Goal: Task Accomplishment & Management: Use online tool/utility

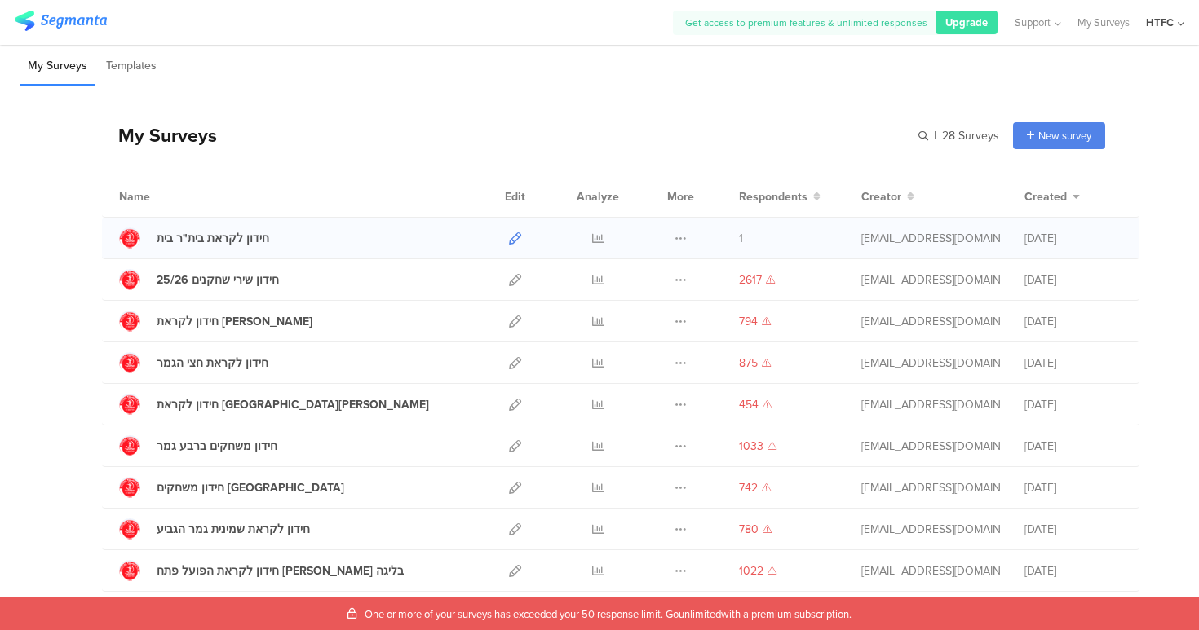
click at [509, 235] on icon at bounding box center [515, 238] width 12 height 12
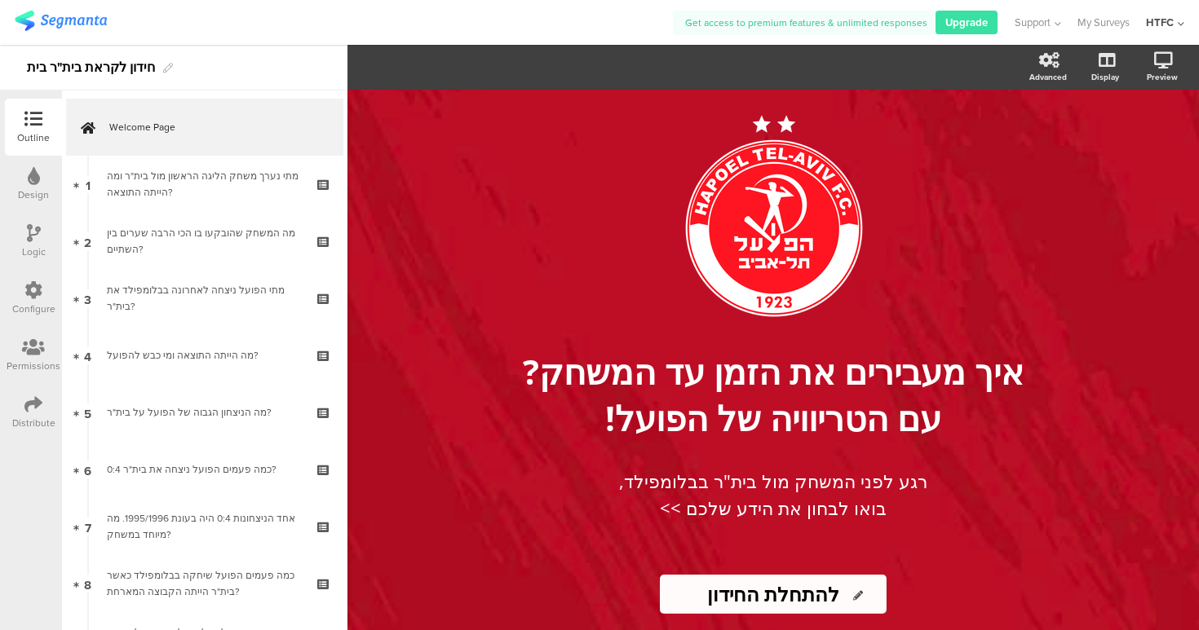
click at [35, 192] on div "Design" at bounding box center [33, 195] width 31 height 15
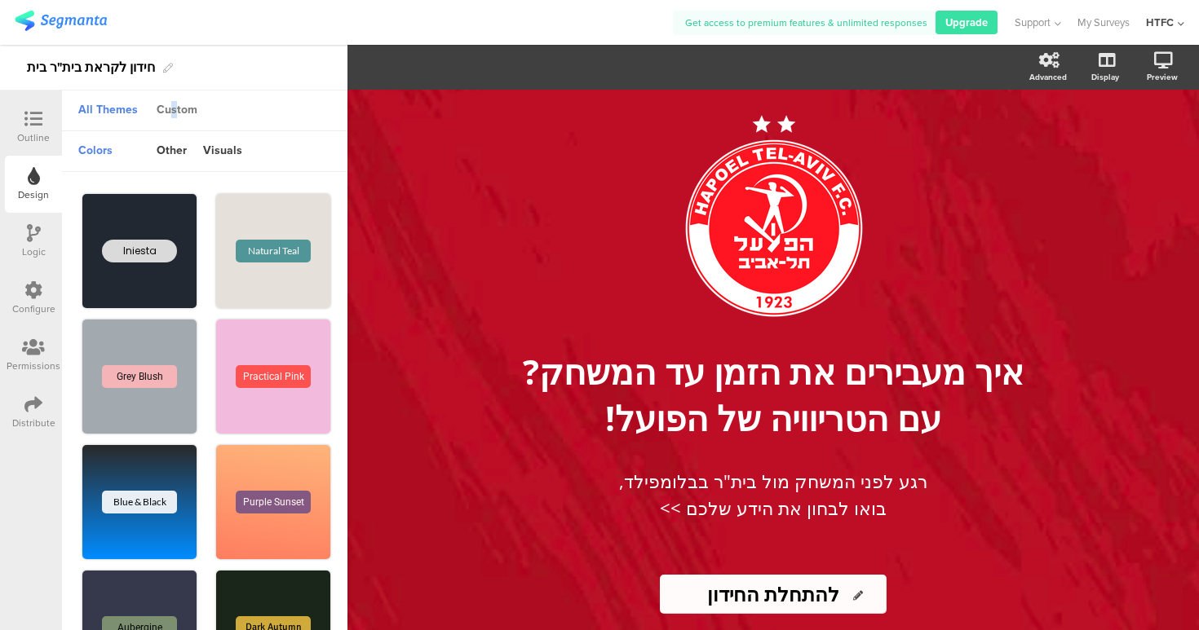
click at [174, 110] on div "Custom" at bounding box center [176, 111] width 57 height 28
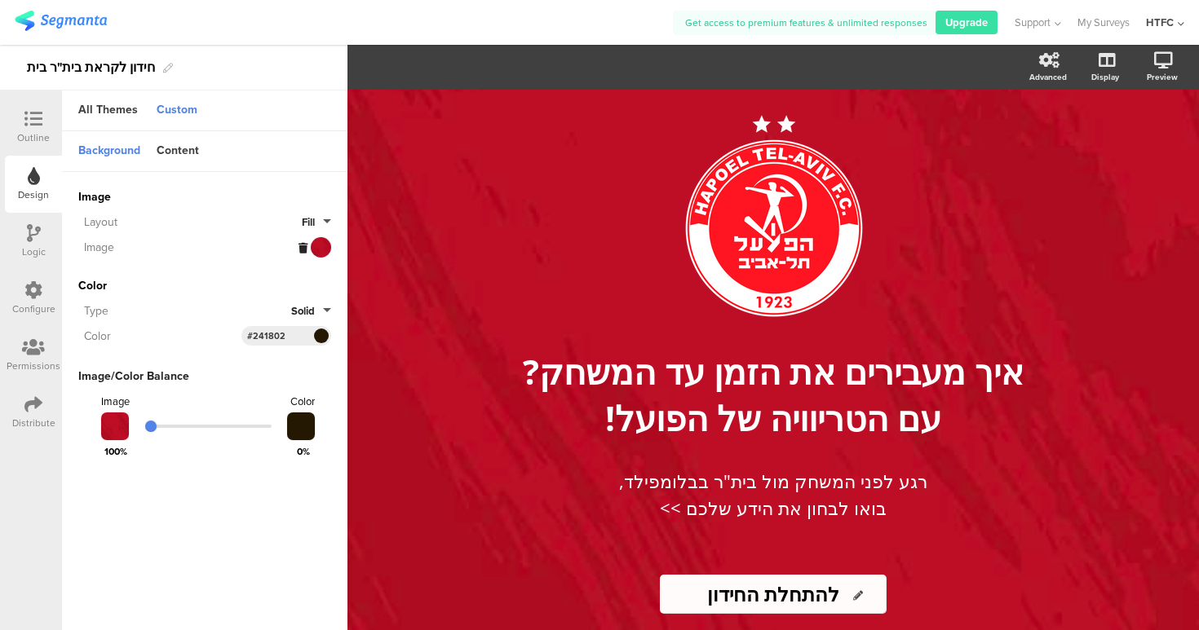
click at [312, 222] on span "Fill" at bounding box center [308, 222] width 13 height 15
click at [173, 192] on span "Image" at bounding box center [204, 196] width 253 height 17
click at [324, 243] on div at bounding box center [315, 247] width 33 height 20
click at [304, 247] on icon at bounding box center [303, 248] width 9 height 11
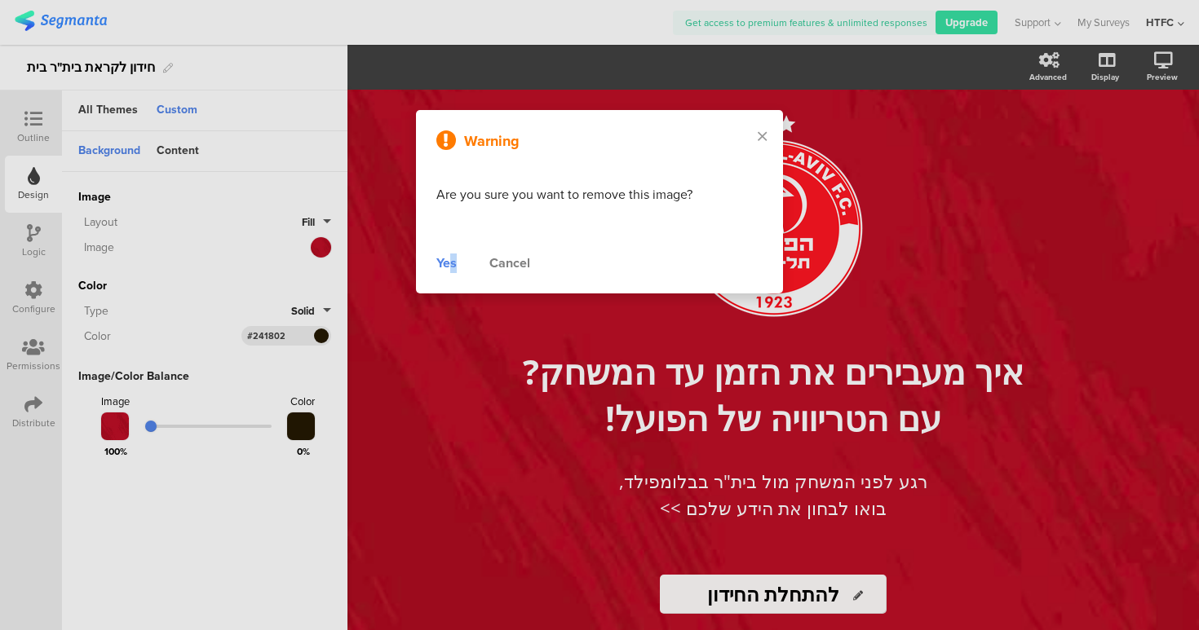
click at [452, 261] on div "Yes" at bounding box center [446, 264] width 20 height 20
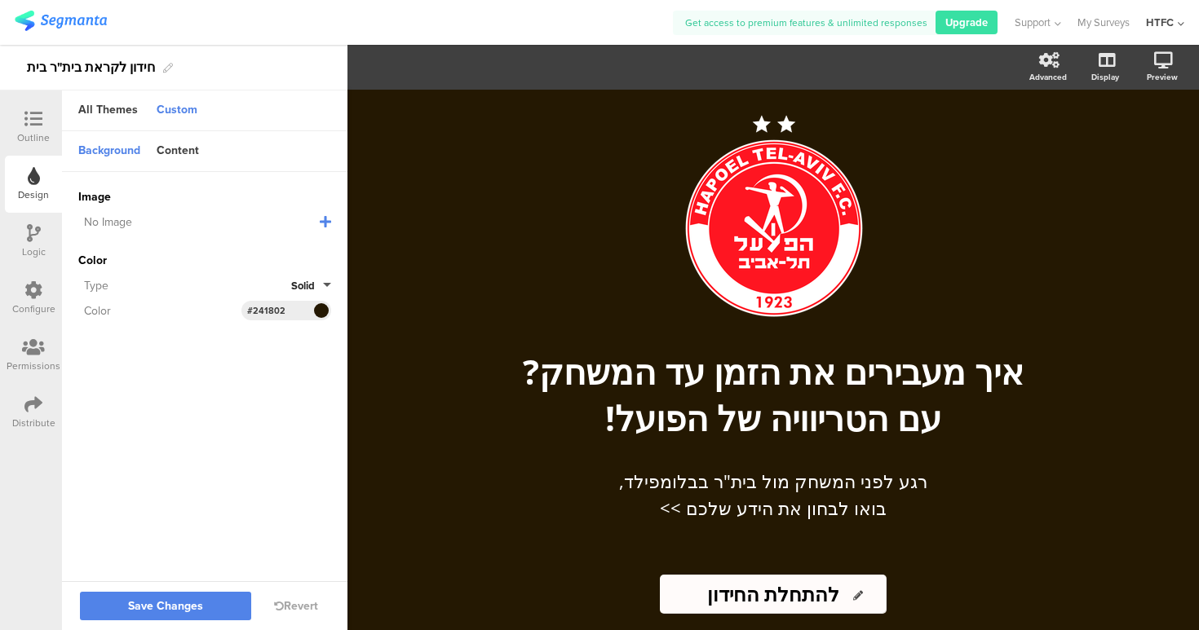
click at [324, 220] on icon at bounding box center [325, 221] width 11 height 13
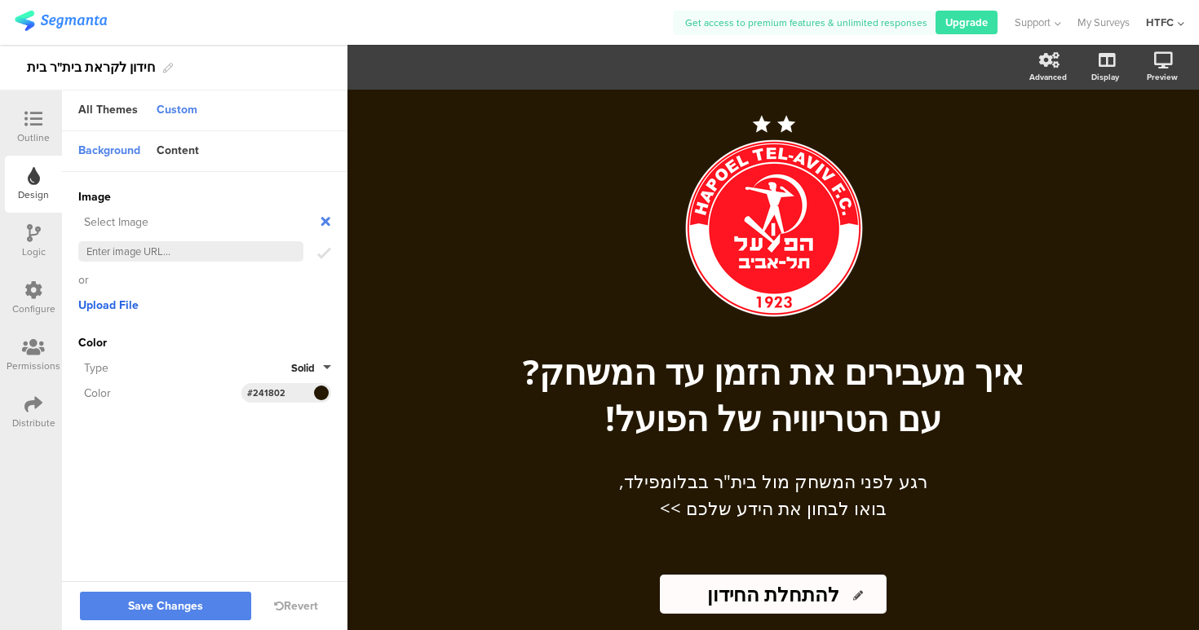
click at [105, 310] on span "Upload File" at bounding box center [108, 305] width 60 height 17
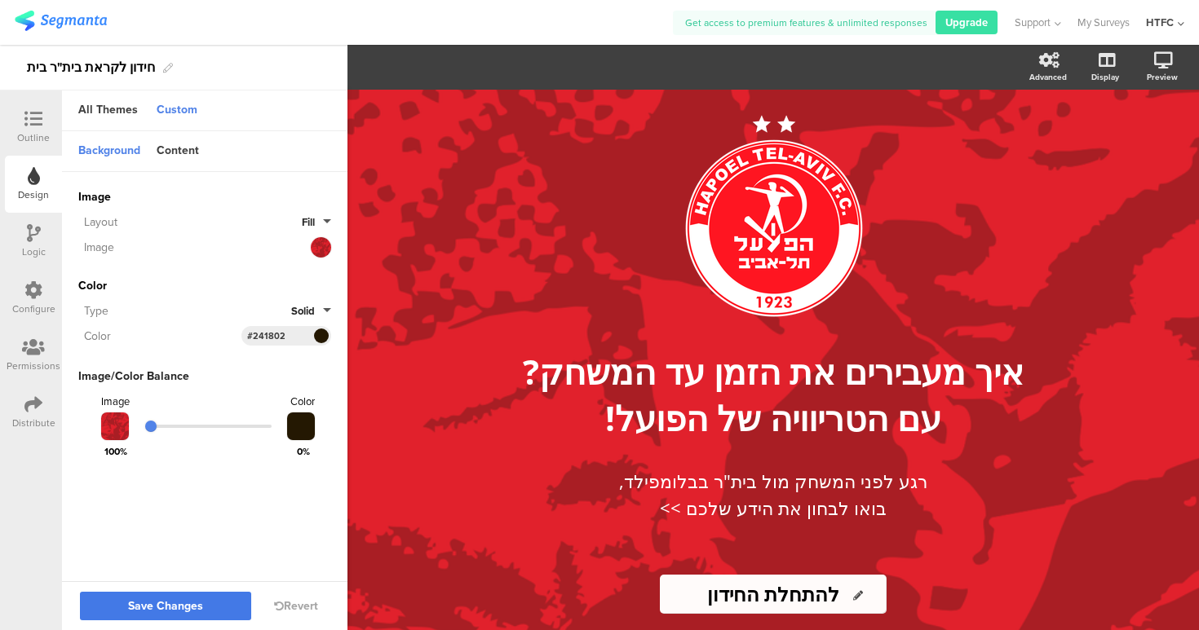
click at [182, 607] on span "Save Changes" at bounding box center [165, 607] width 75 height 0
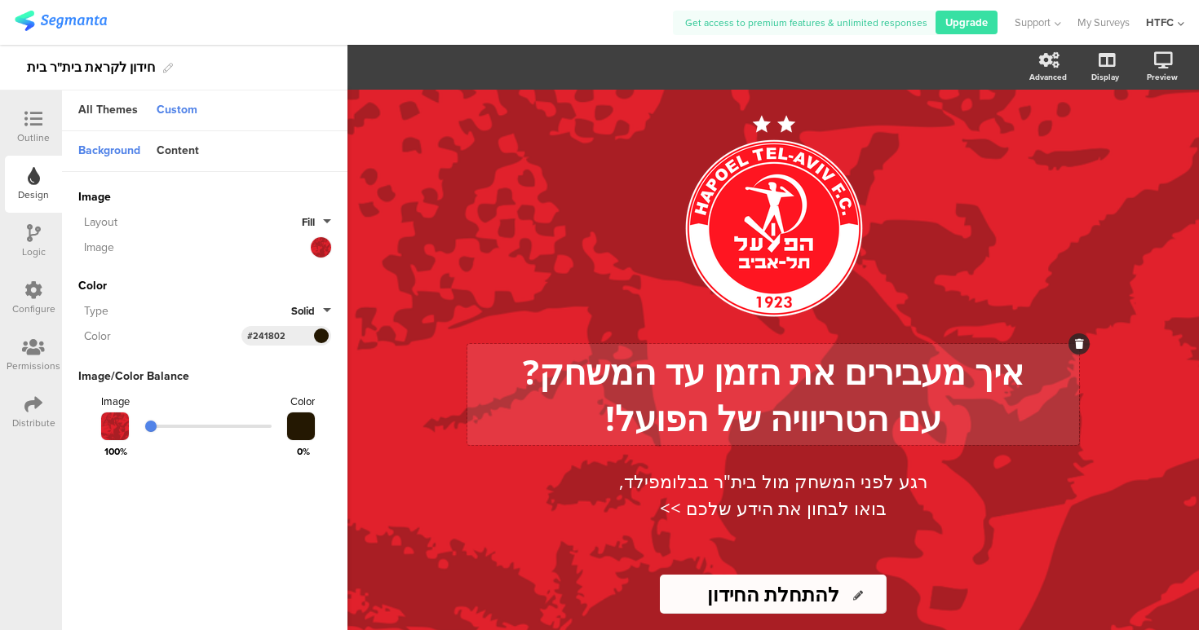
scroll to position [4, 0]
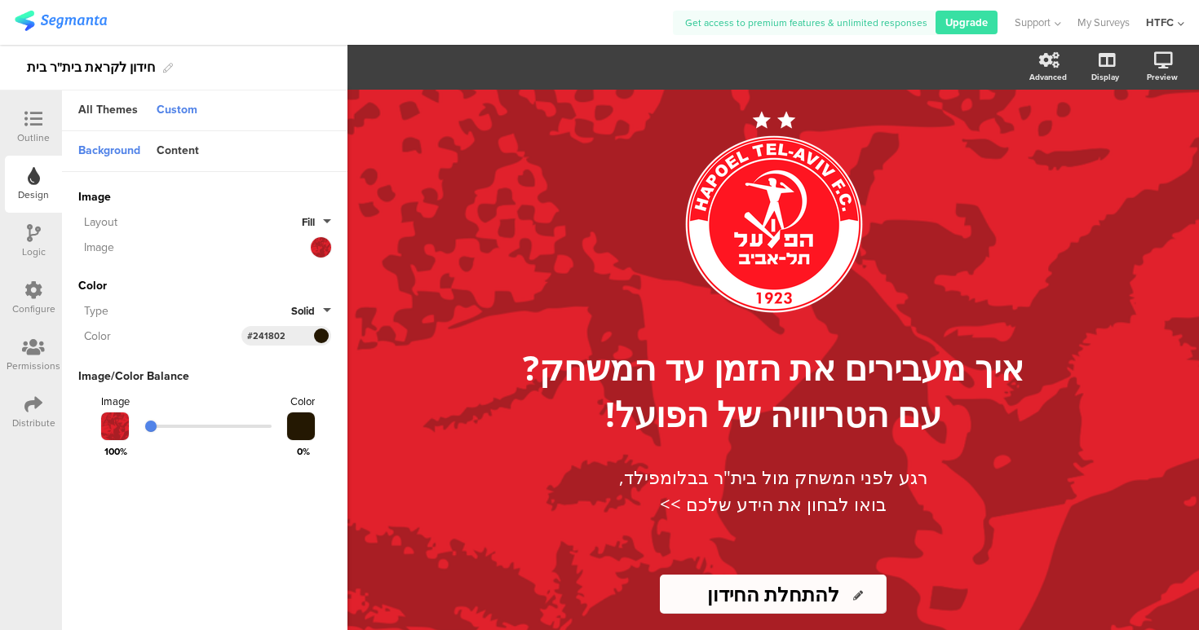
click at [22, 114] on div at bounding box center [33, 120] width 33 height 20
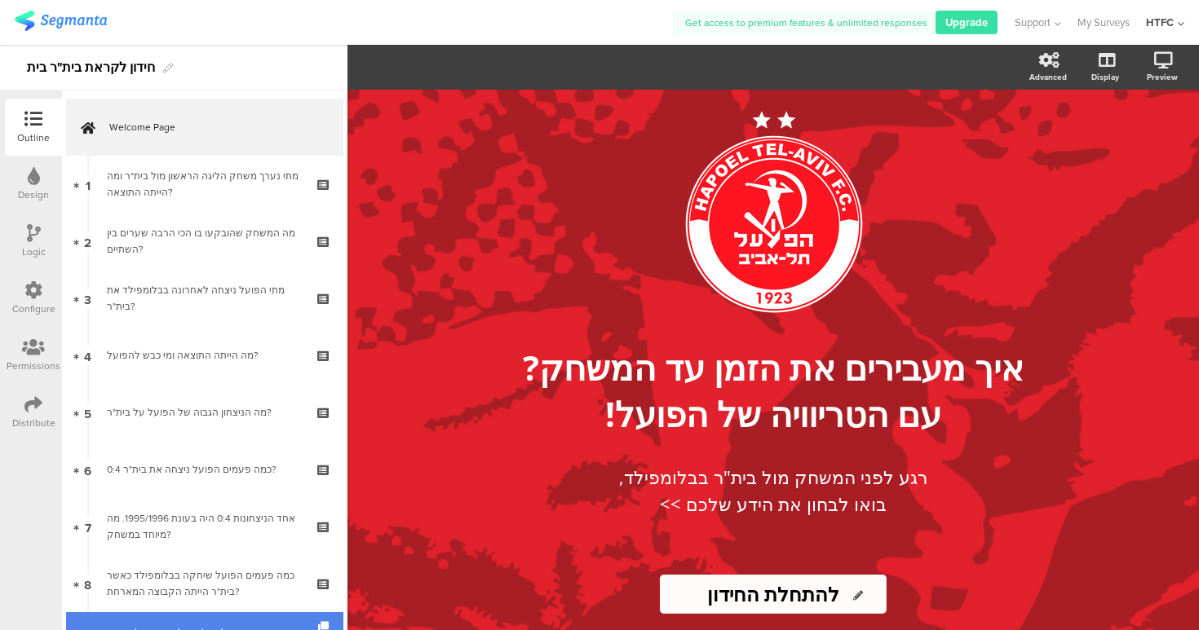
scroll to position [247, 0]
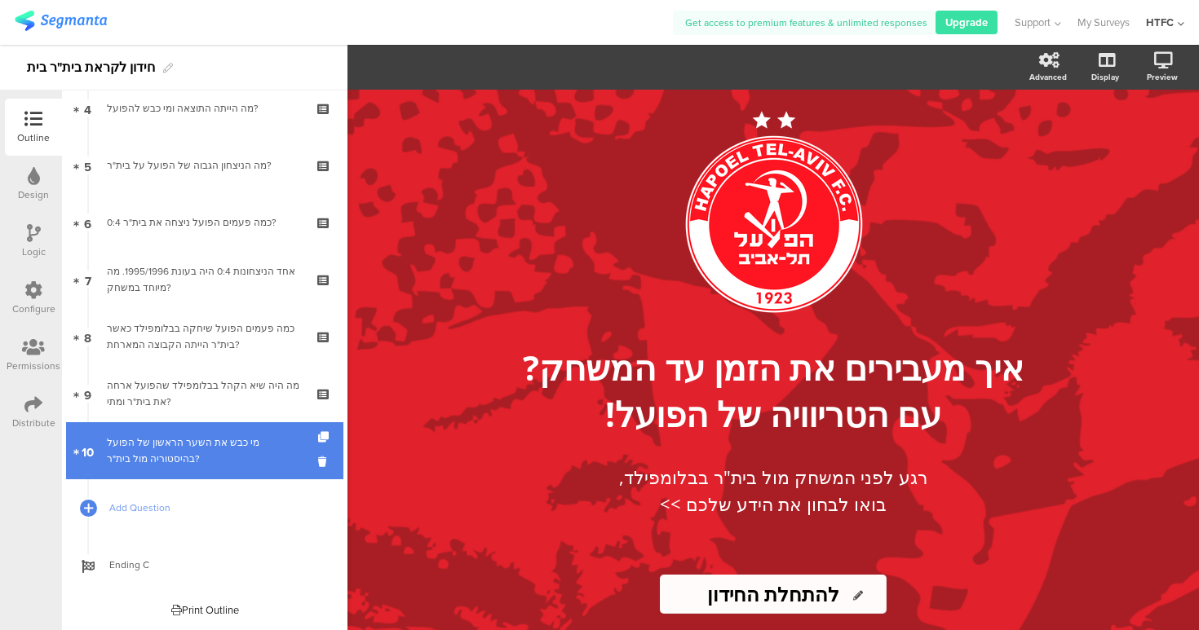
click at [179, 460] on div "מי כבש את השער הראשון של הפועל בהיסטוריה מול בית"ר?" at bounding box center [204, 451] width 195 height 33
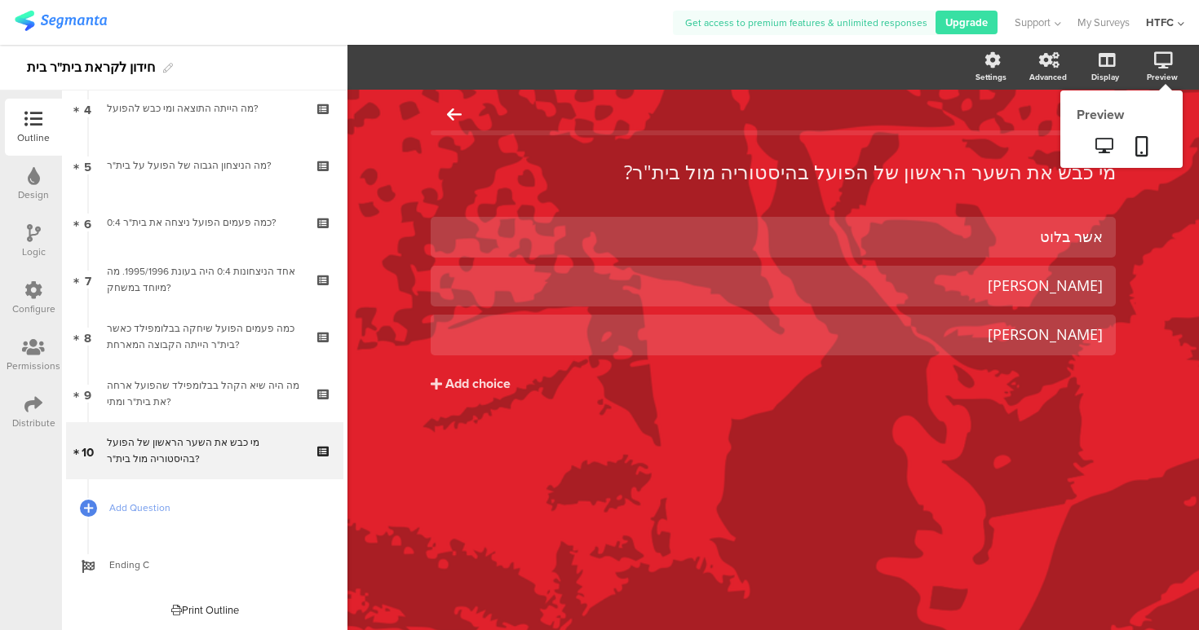
click at [1151, 71] on div "Preview" at bounding box center [1162, 77] width 31 height 12
click at [1170, 64] on icon at bounding box center [1163, 60] width 19 height 16
click at [1103, 145] on icon at bounding box center [1103, 145] width 17 height 15
click at [1152, 64] on div "Preview" at bounding box center [1170, 67] width 57 height 41
click at [1140, 140] on icon at bounding box center [1141, 146] width 13 height 20
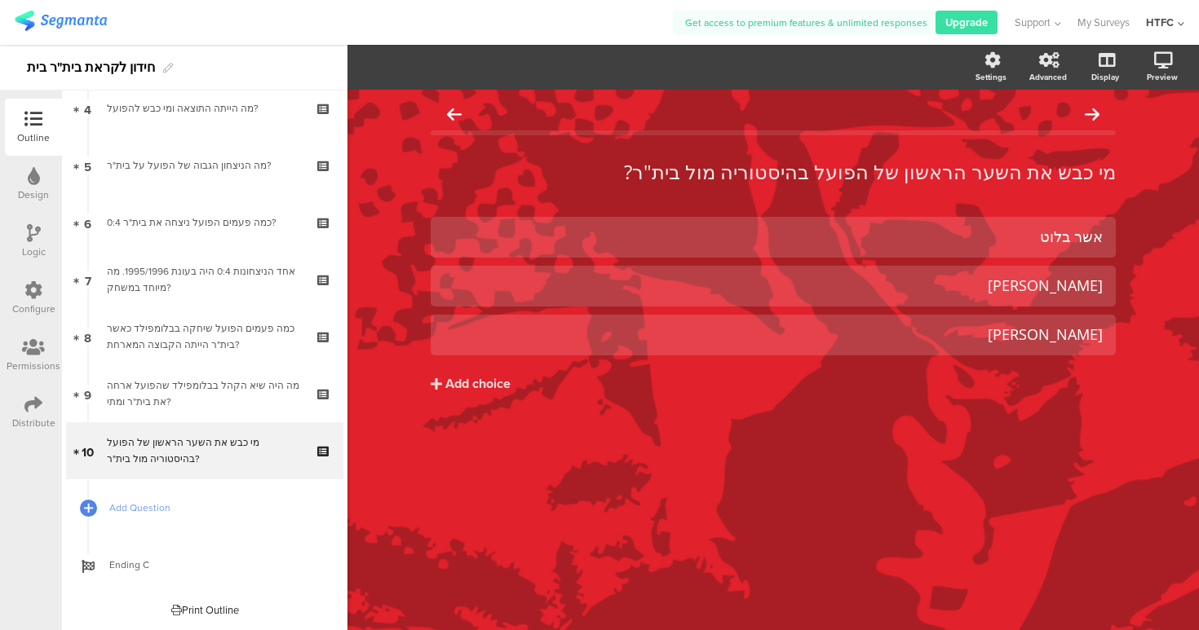
click at [38, 233] on icon at bounding box center [34, 233] width 14 height 18
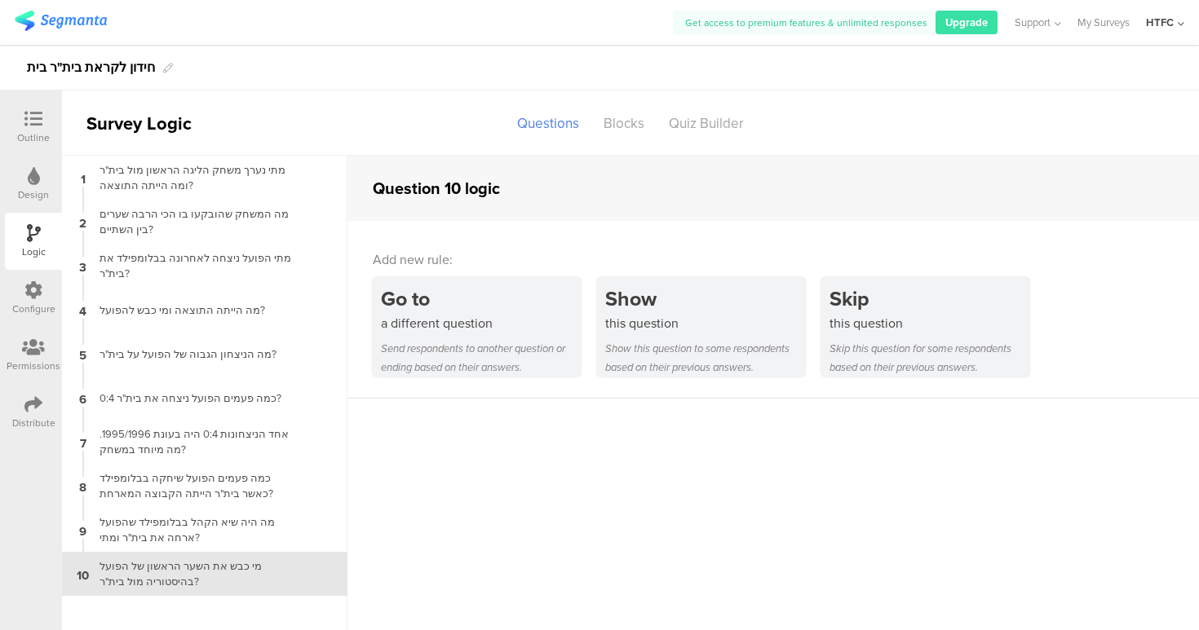
click at [37, 169] on icon at bounding box center [34, 176] width 12 height 18
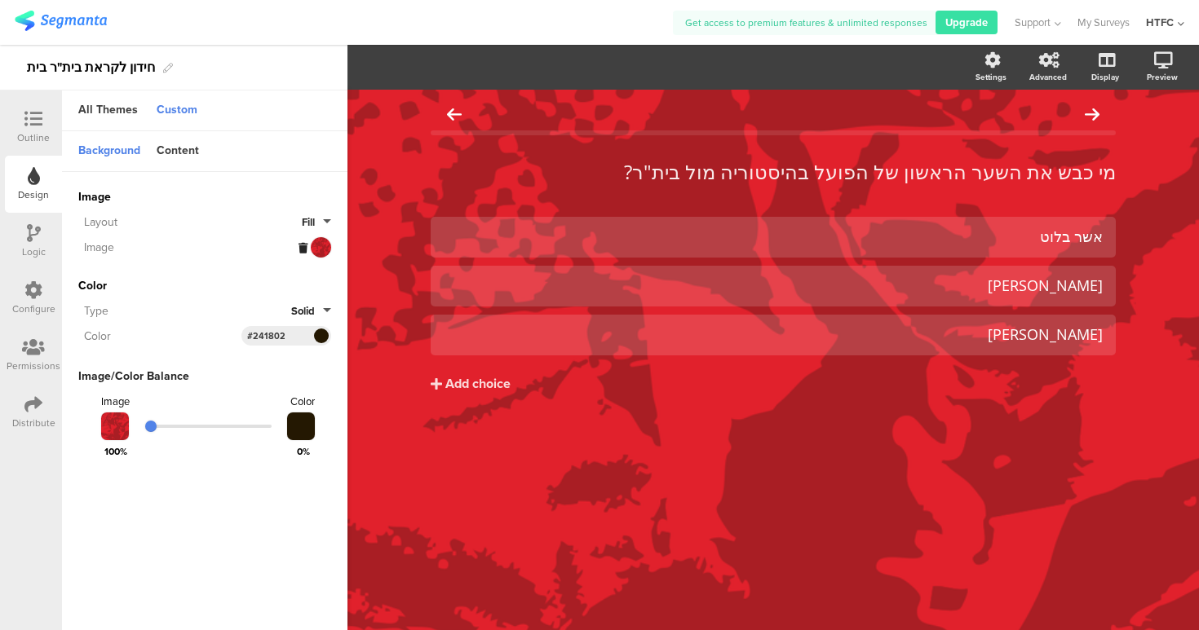
click at [323, 218] on button "Fill" at bounding box center [316, 222] width 29 height 15
click at [239, 163] on div "Background Content" at bounding box center [204, 151] width 285 height 41
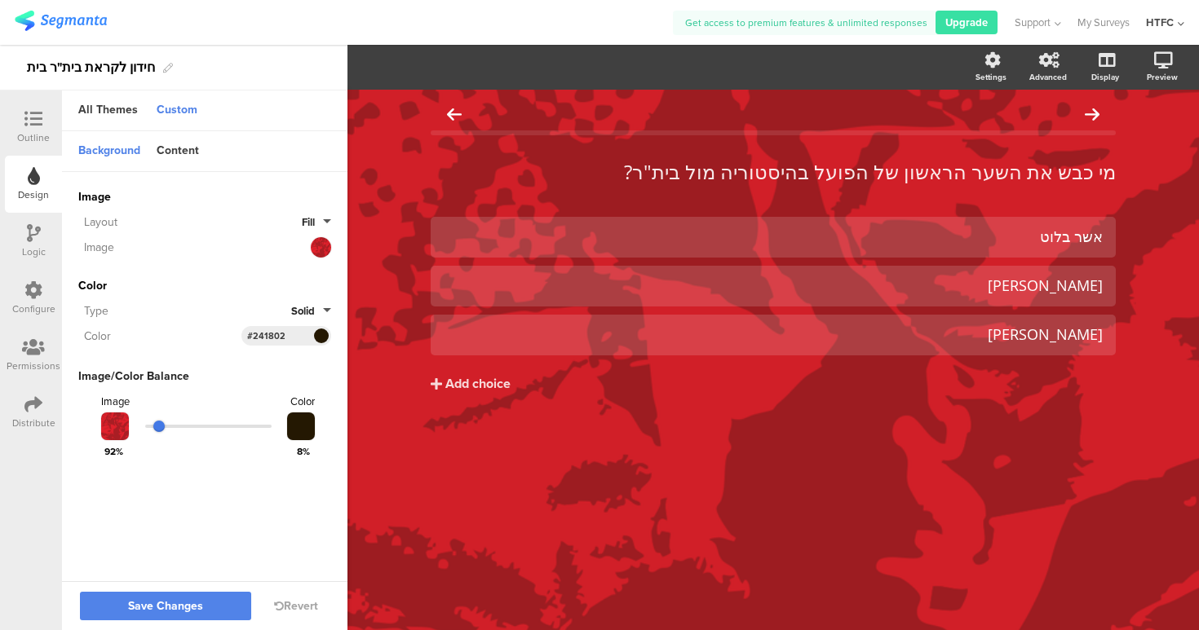
drag, startPoint x: 151, startPoint y: 422, endPoint x: 166, endPoint y: 420, distance: 15.6
type input "100"
click at [166, 425] on input "range" at bounding box center [208, 426] width 126 height 3
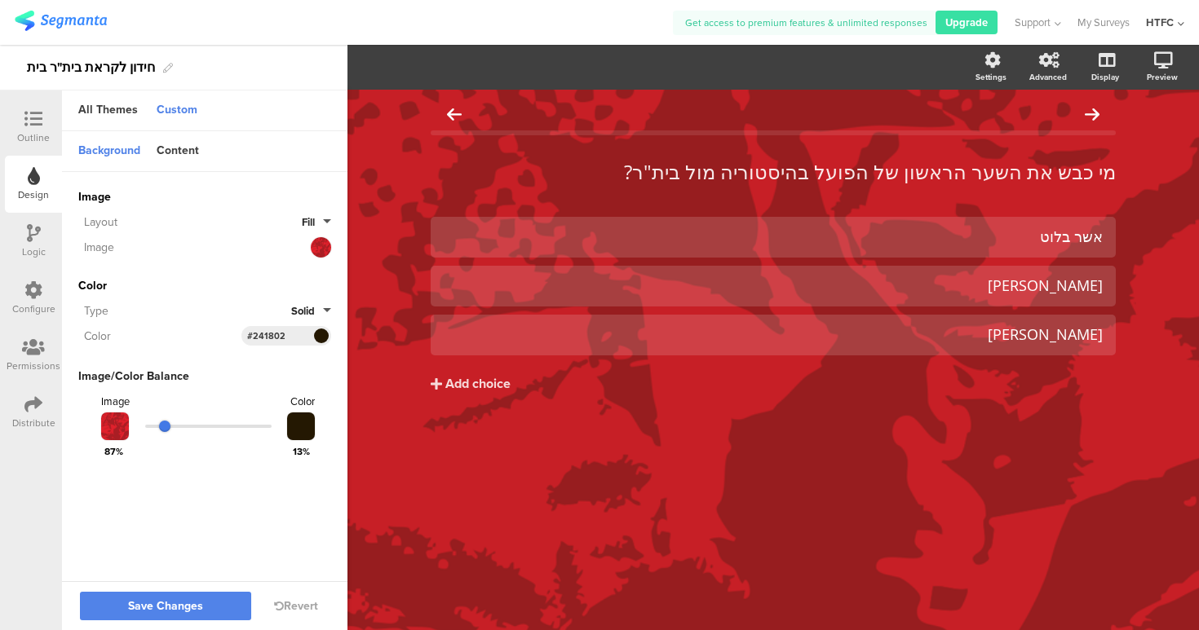
click at [174, 425] on input "range" at bounding box center [208, 426] width 126 height 3
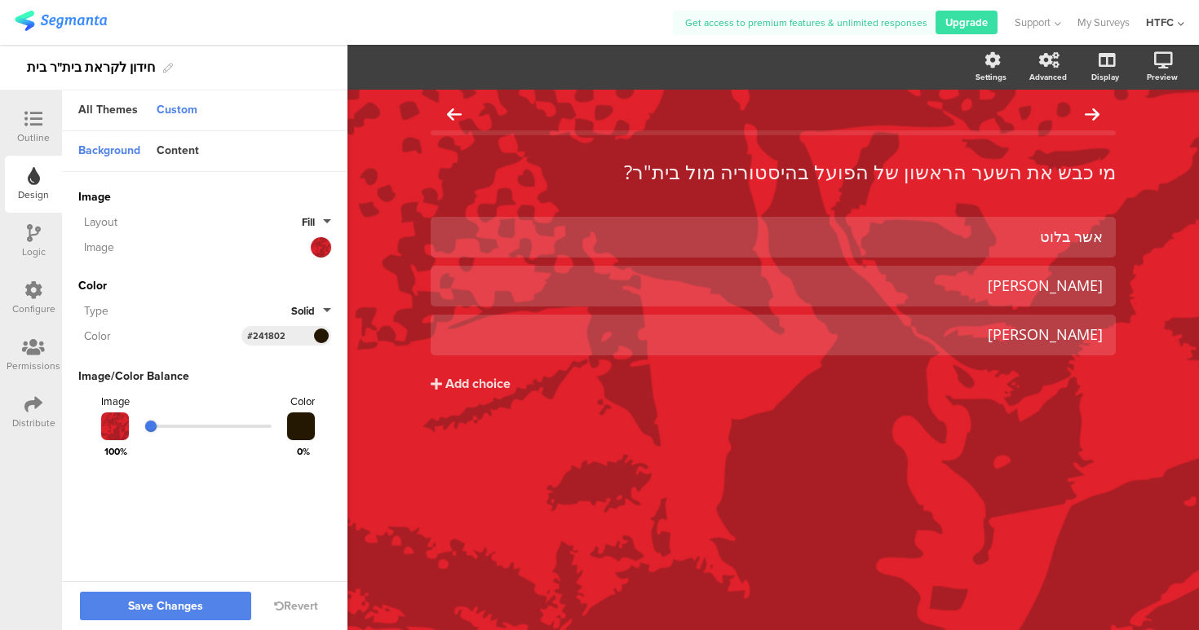
drag, startPoint x: 175, startPoint y: 422, endPoint x: 134, endPoint y: 422, distance: 41.6
click at [134, 422] on div at bounding box center [204, 427] width 253 height 20
click at [303, 430] on div at bounding box center [301, 427] width 28 height 28
click at [294, 429] on div at bounding box center [301, 427] width 28 height 28
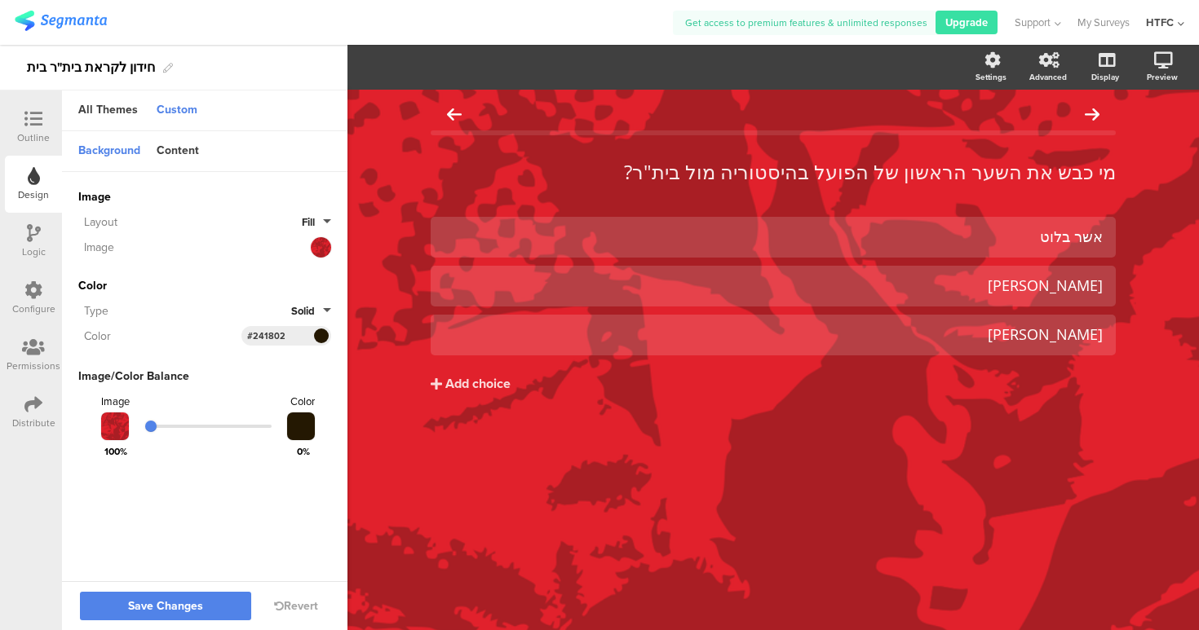
click at [297, 427] on div at bounding box center [301, 427] width 28 height 28
click at [311, 330] on div at bounding box center [321, 336] width 20 height 20
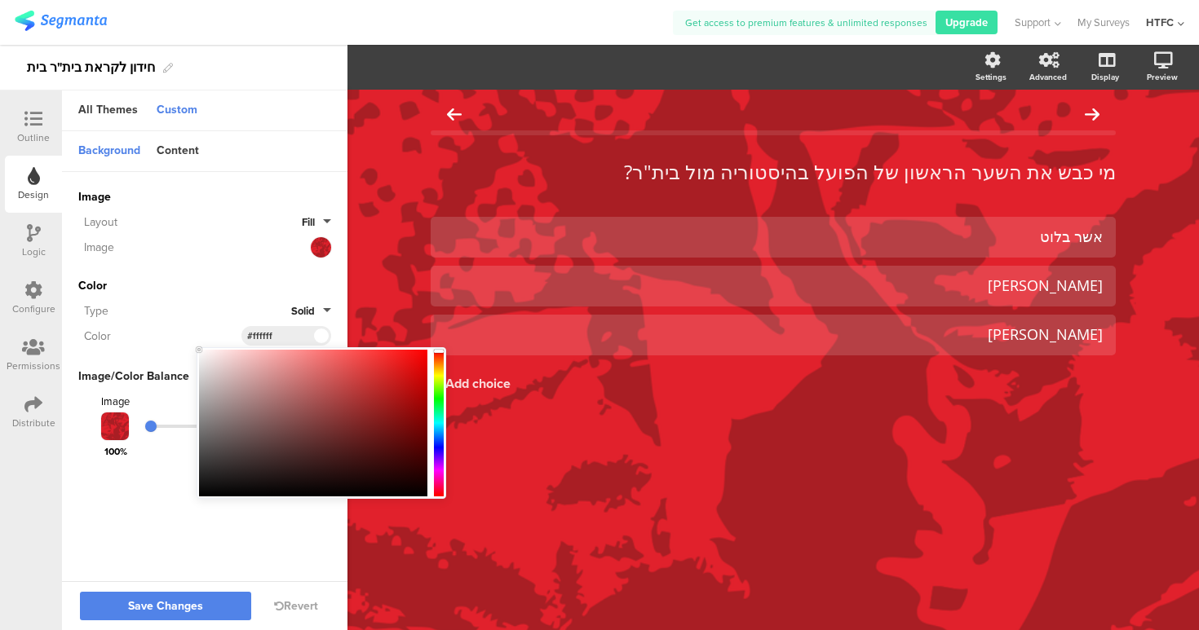
drag, startPoint x: 228, startPoint y: 360, endPoint x: 182, endPoint y: 340, distance: 49.7
click at [182, 340] on body "You are using an unsupported version of Internet Explorer. Unsupported browsers…" at bounding box center [599, 315] width 1199 height 630
click at [196, 512] on sg-customize-design "Background Content Image Invalid URL or Upload File Layout Fill Image Color Typ…" at bounding box center [204, 357] width 285 height 453
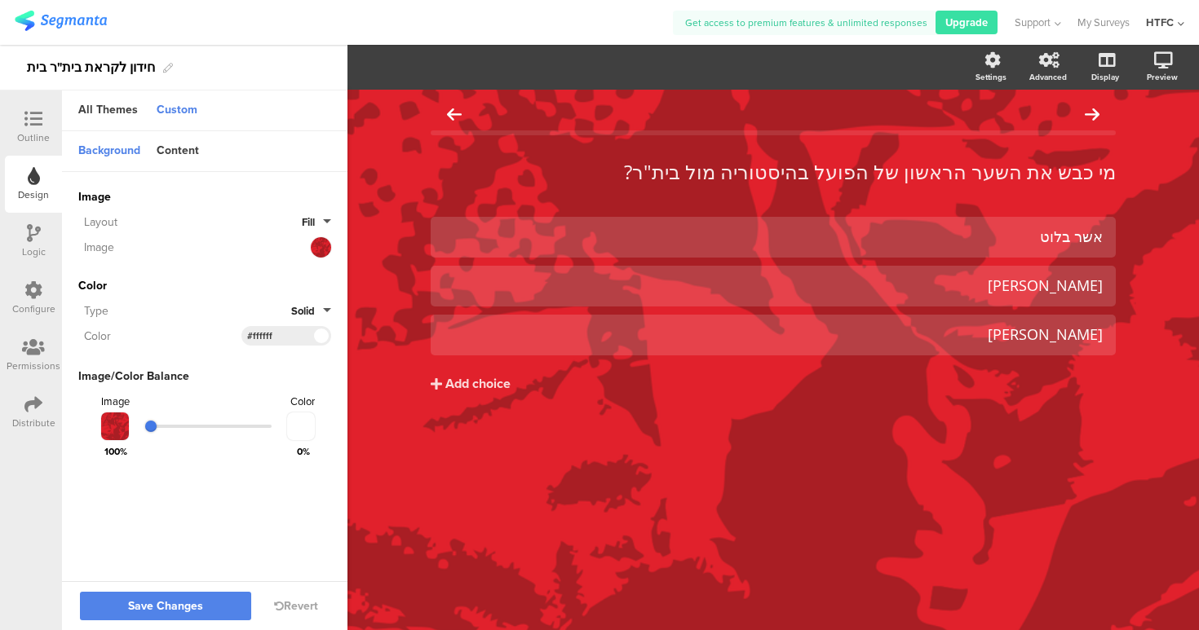
drag, startPoint x: 151, startPoint y: 422, endPoint x: 138, endPoint y: 422, distance: 13.0
click at [138, 422] on div at bounding box center [204, 427] width 253 height 20
click at [289, 426] on div at bounding box center [301, 427] width 28 height 28
click at [294, 424] on div at bounding box center [301, 427] width 28 height 28
click at [283, 327] on div "#ffffff" at bounding box center [286, 336] width 90 height 20
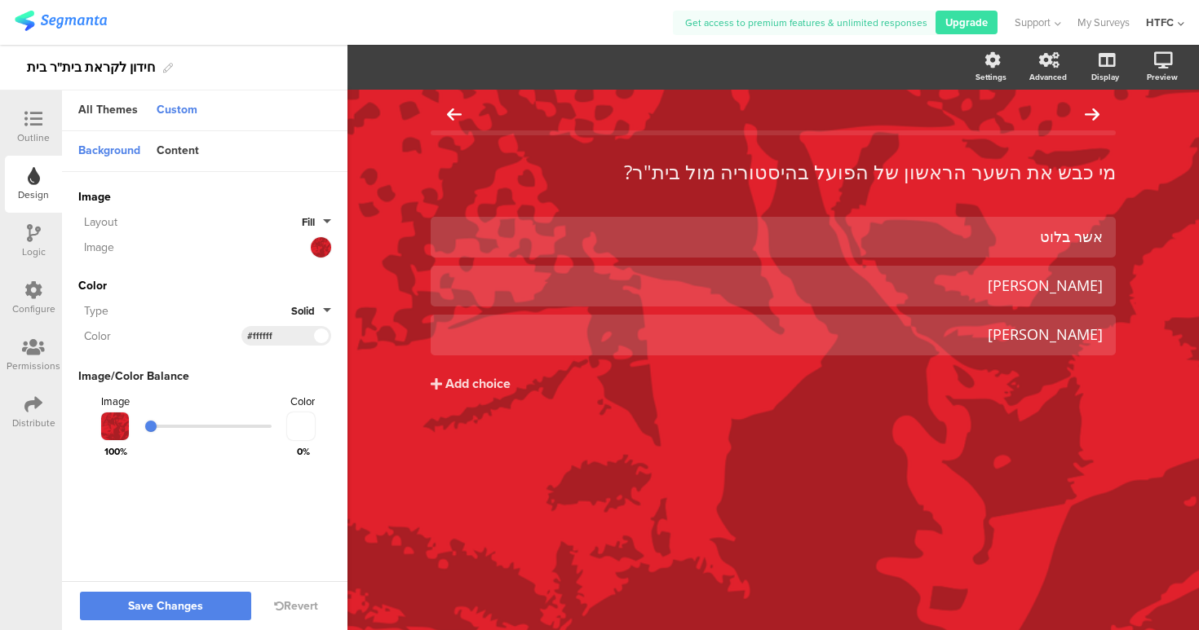
click at [282, 332] on input "#ffffff" at bounding box center [271, 335] width 49 height 13
click at [315, 334] on span at bounding box center [321, 336] width 19 height 10
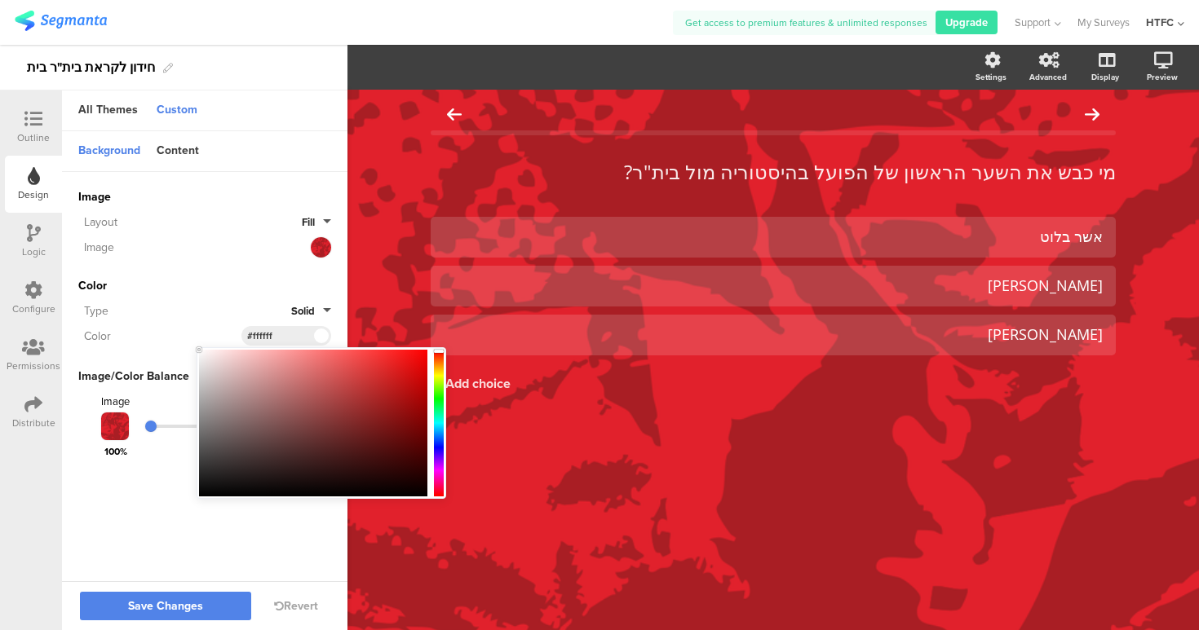
click at [298, 332] on div "#ffffff" at bounding box center [286, 336] width 90 height 20
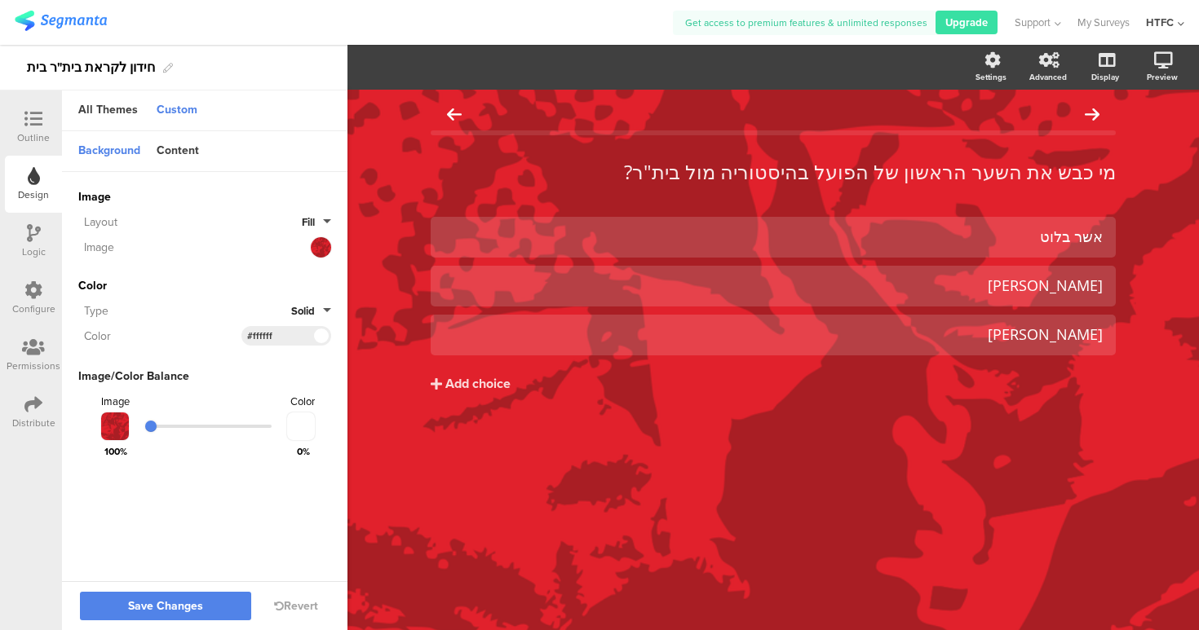
click at [276, 332] on input "#ffffff" at bounding box center [271, 335] width 49 height 13
paste input "e1212c"
click at [282, 477] on div "Background Content Image Invalid URL or Upload File Layout Fill Image Color Typ…" at bounding box center [204, 308] width 285 height 355
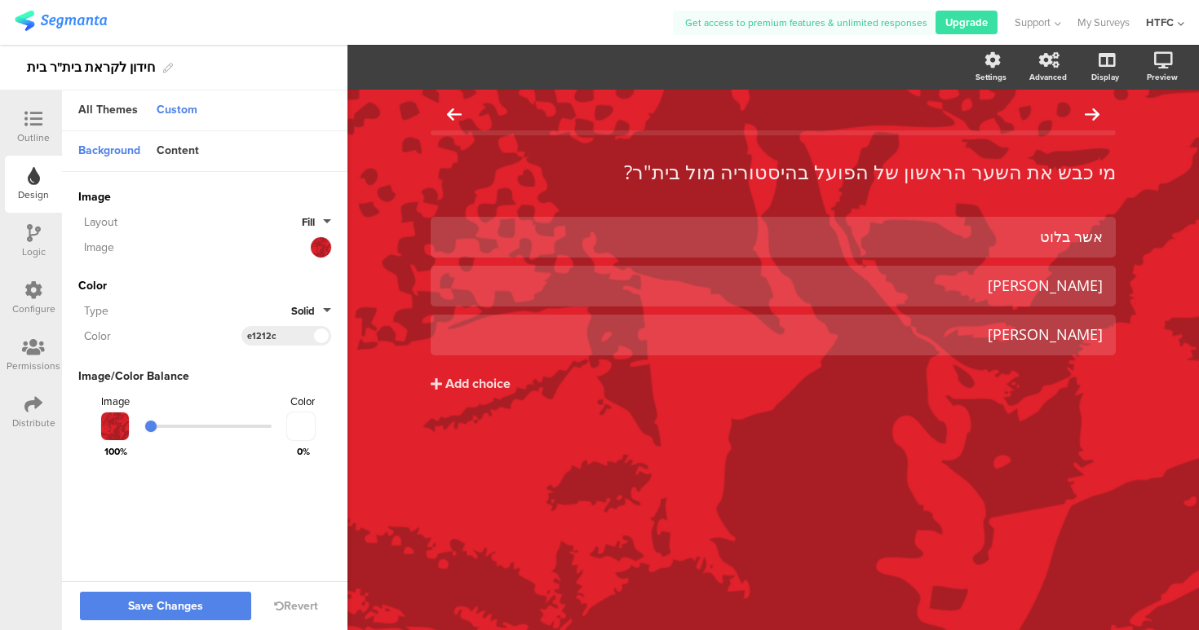
click at [300, 497] on sg-customize-design "Background Content Image Invalid URL or Upload File Layout Fill Image Color Typ…" at bounding box center [204, 357] width 285 height 453
click at [246, 333] on div "e1212c" at bounding box center [286, 336] width 90 height 20
click at [247, 334] on input "e1212c" at bounding box center [271, 335] width 49 height 13
type input "#e1212c"
click at [251, 463] on div "Image Invalid URL or Upload File Layout Fill Image Color Type Solid Color #e121…" at bounding box center [204, 325] width 253 height 306
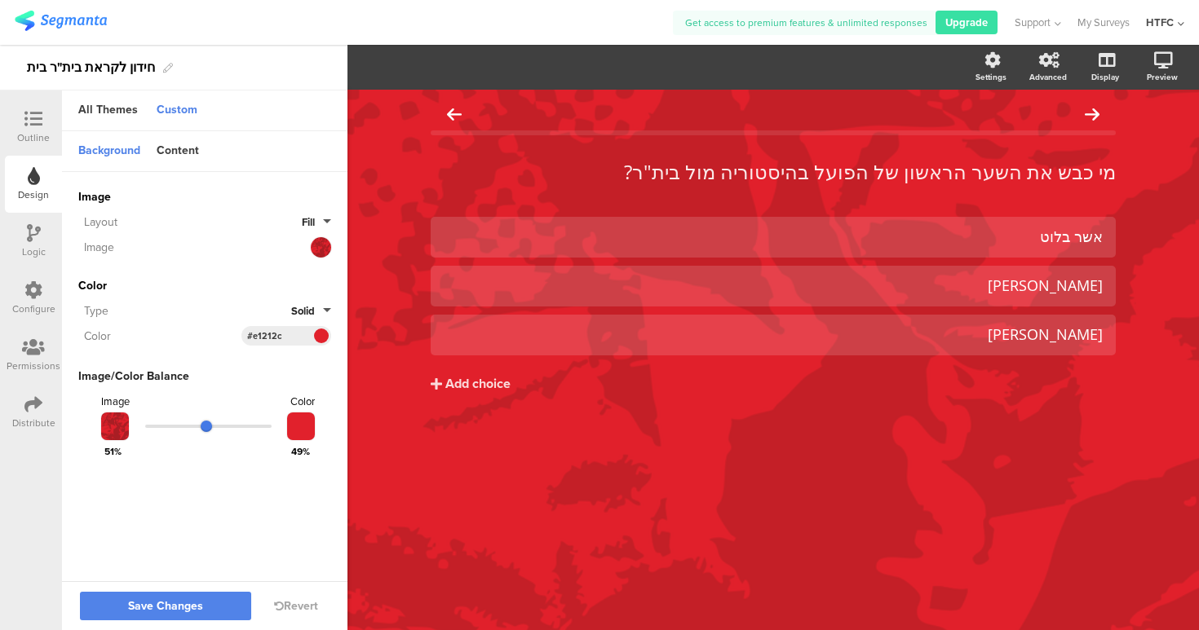
drag, startPoint x: 153, startPoint y: 422, endPoint x: 207, endPoint y: 424, distance: 54.7
click at [207, 425] on input "range" at bounding box center [208, 426] width 126 height 3
click at [189, 506] on sg-customize-design "Background Content Image Invalid URL or Upload File Layout Fill Image Color Typ…" at bounding box center [204, 357] width 285 height 453
click at [190, 607] on span "Save Changes" at bounding box center [165, 607] width 75 height 0
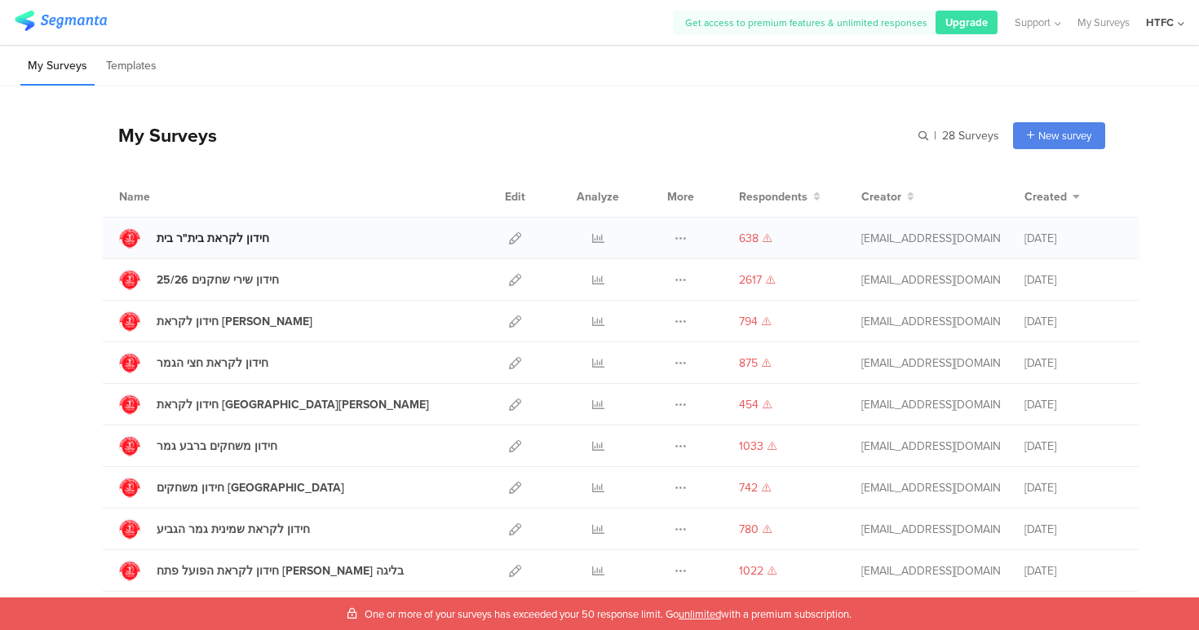
click at [214, 237] on div "חידון לקראת בית"ר בית" at bounding box center [213, 238] width 113 height 17
click at [509, 239] on icon at bounding box center [515, 238] width 12 height 12
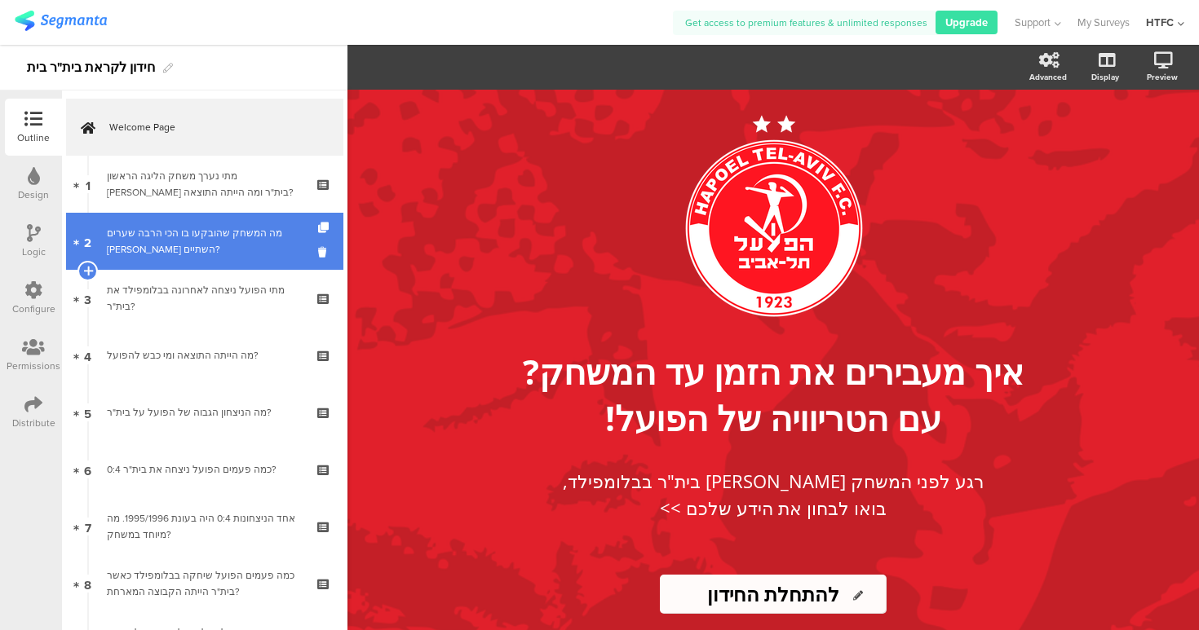
click at [202, 263] on link "2 מה המשחק שהובקעו בו הכי הרבה שערים בין השתיים?" at bounding box center [204, 241] width 277 height 57
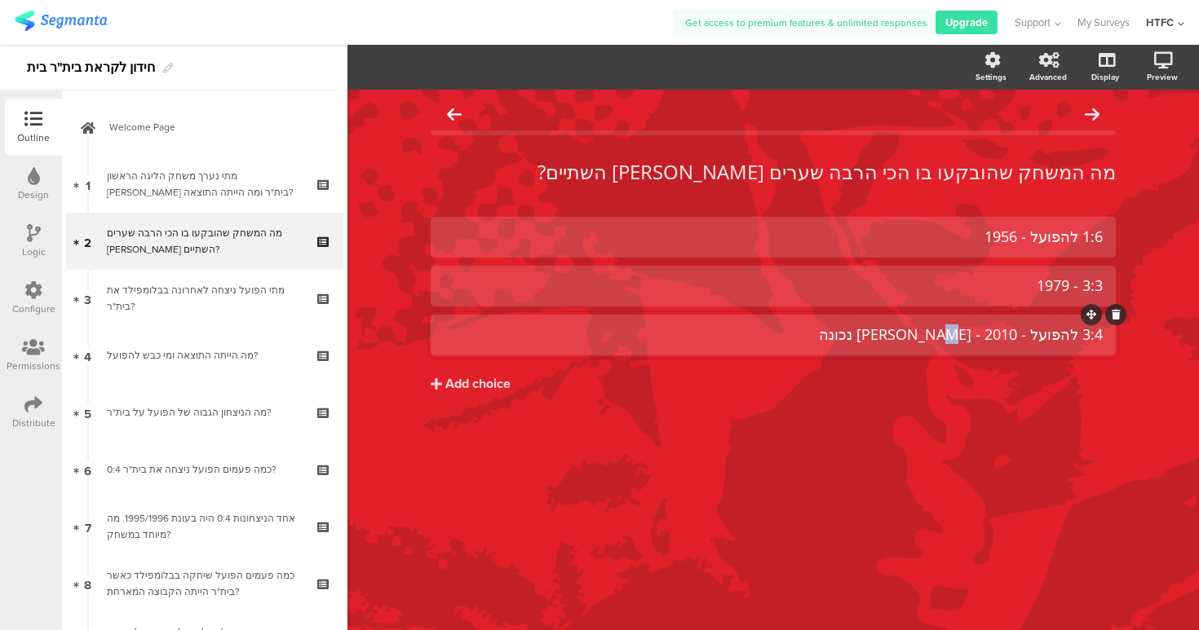
click at [902, 335] on div "3:4 להפועל - 2010 - תשובה נכונה" at bounding box center [773, 334] width 659 height 19
click at [895, 338] on div "3:4 להפועל - 2010 - תשובה נכונה" at bounding box center [773, 334] width 659 height 19
click at [691, 448] on div "1:6 להפועל - 1956 3:3 - 1979 3:4 להפועל - 2010 Add choice" at bounding box center [773, 339] width 685 height 245
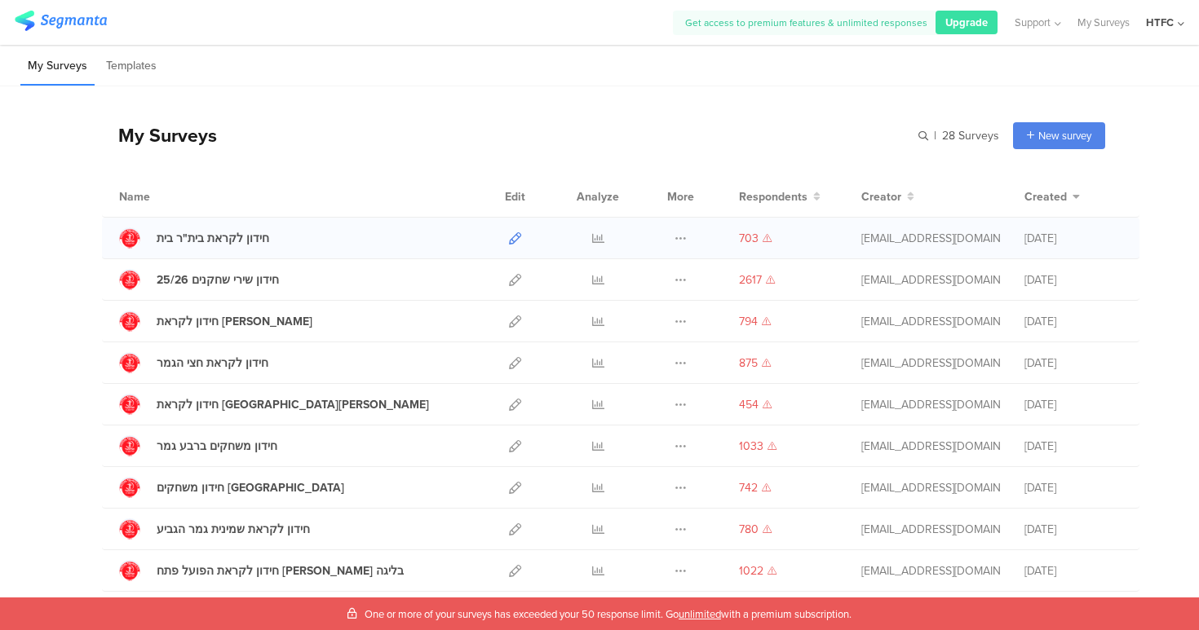
click at [509, 237] on icon at bounding box center [515, 238] width 12 height 12
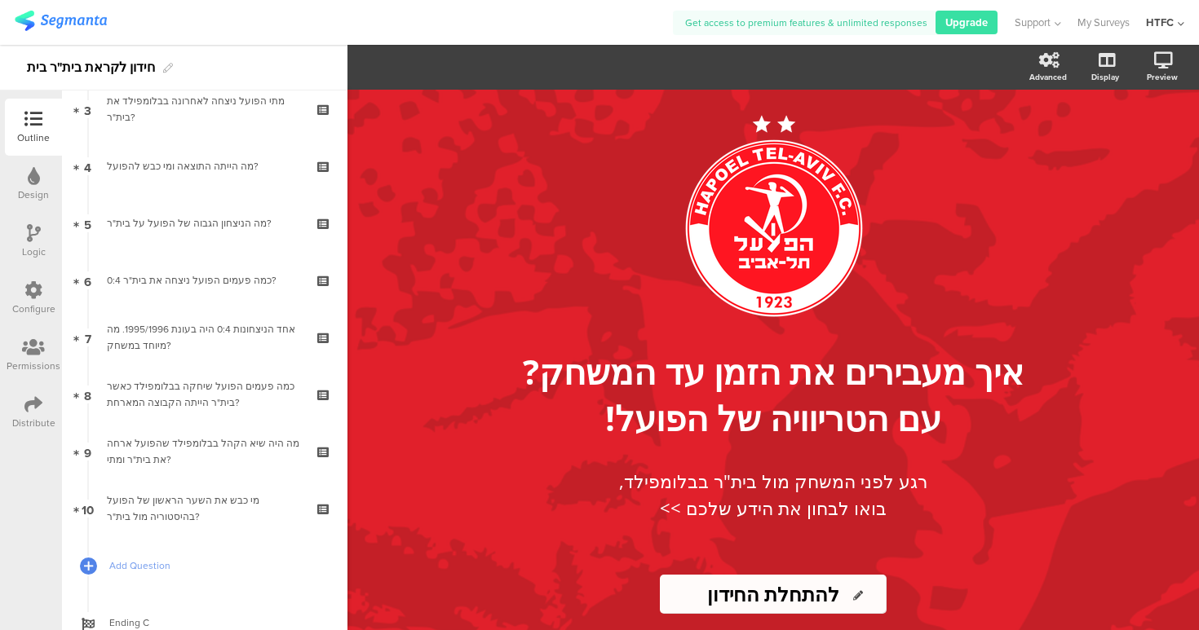
scroll to position [247, 0]
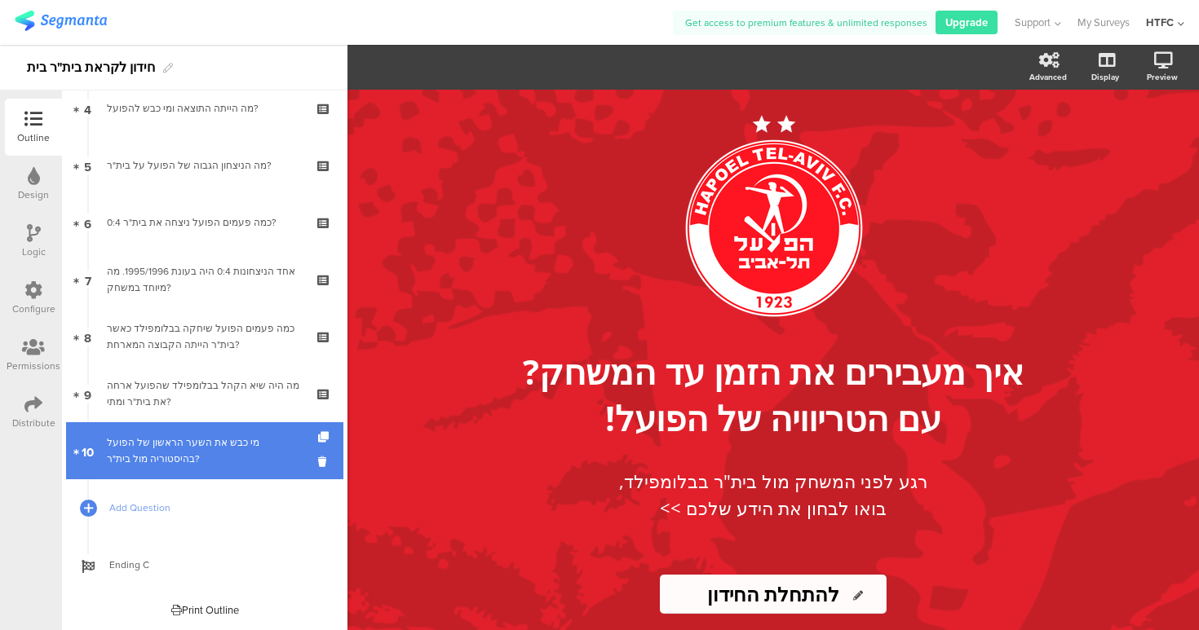
click at [196, 478] on link "10 מי כבש את השער הראשון של הפועל בהיסטוריה [PERSON_NAME] בית"ר?" at bounding box center [204, 450] width 277 height 57
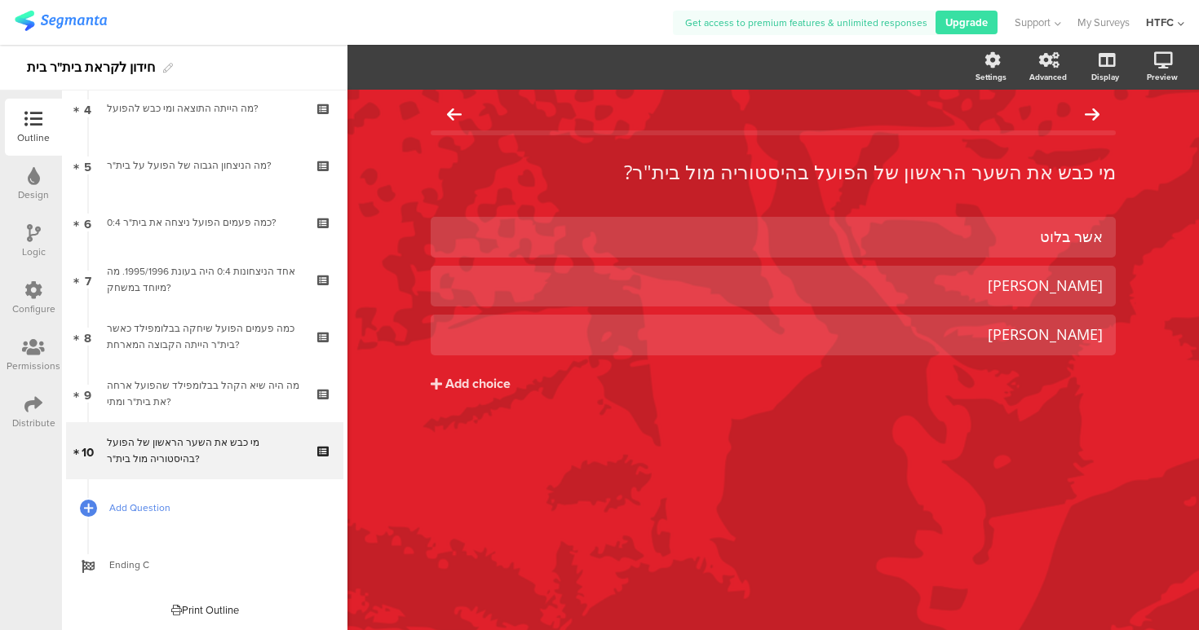
click at [167, 507] on span "Add Question" at bounding box center [213, 508] width 209 height 16
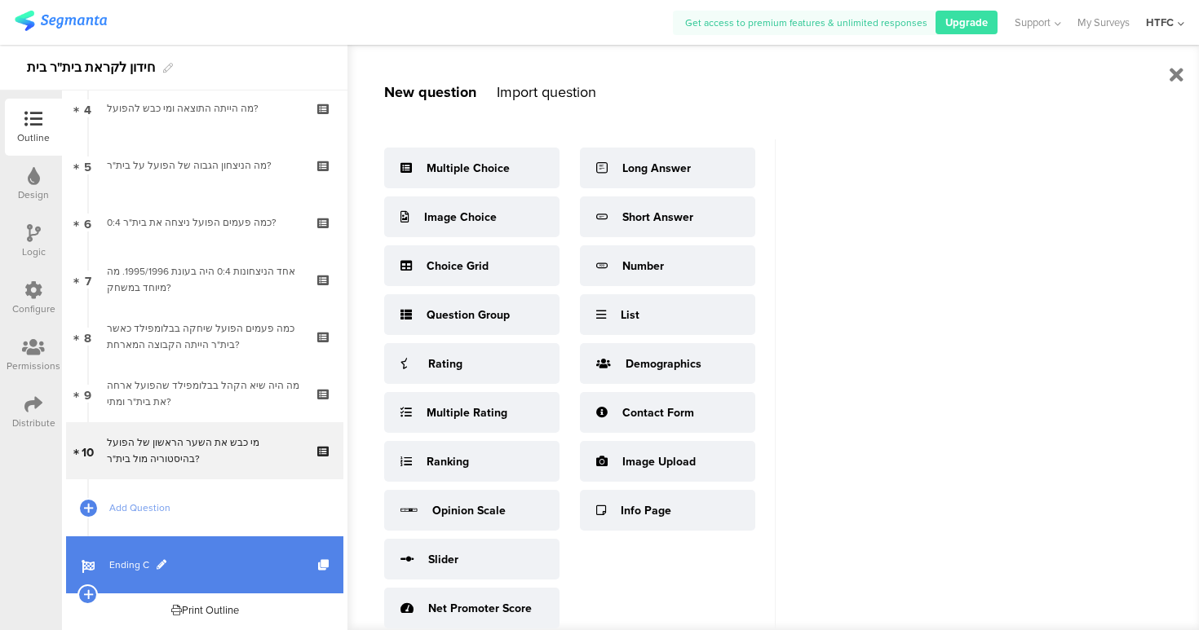
click at [176, 574] on link "Ending C" at bounding box center [204, 565] width 277 height 57
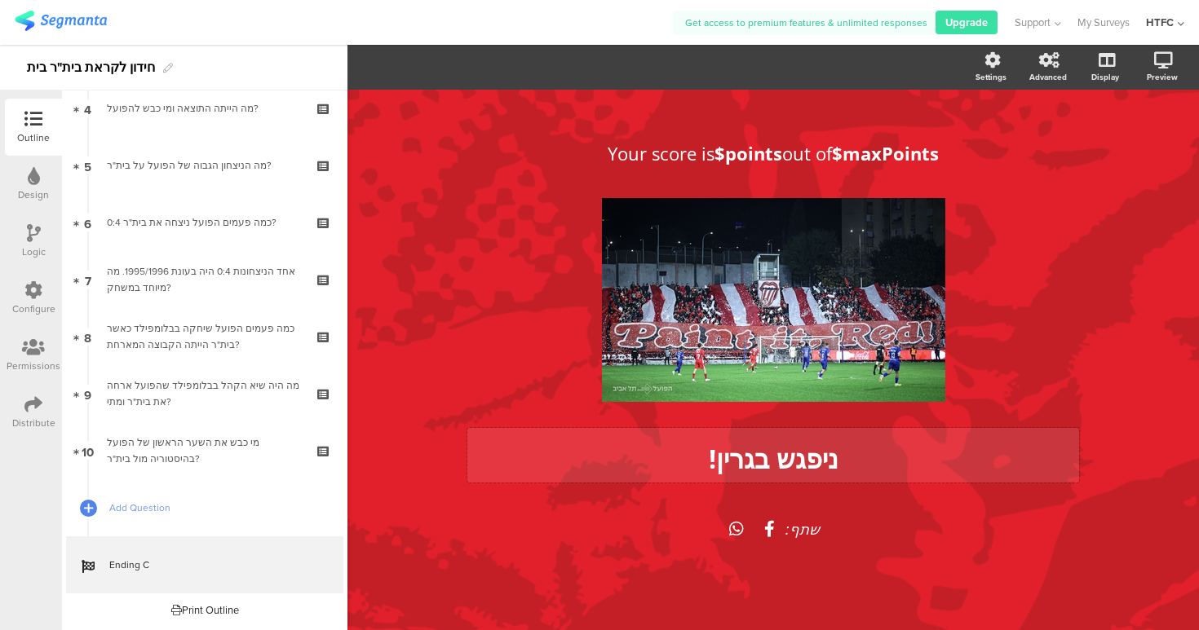
click at [714, 441] on span "ניפגש בגרין!" at bounding box center [774, 458] width 130 height 35
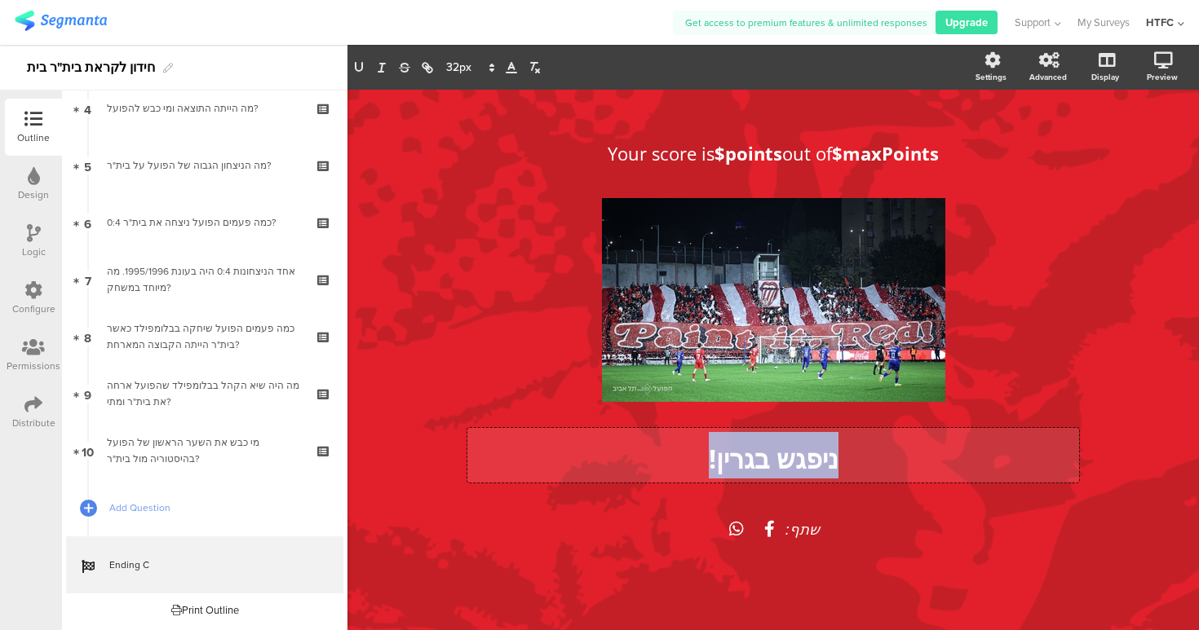
click at [714, 441] on span "ניפגש בגרין!" at bounding box center [774, 458] width 130 height 35
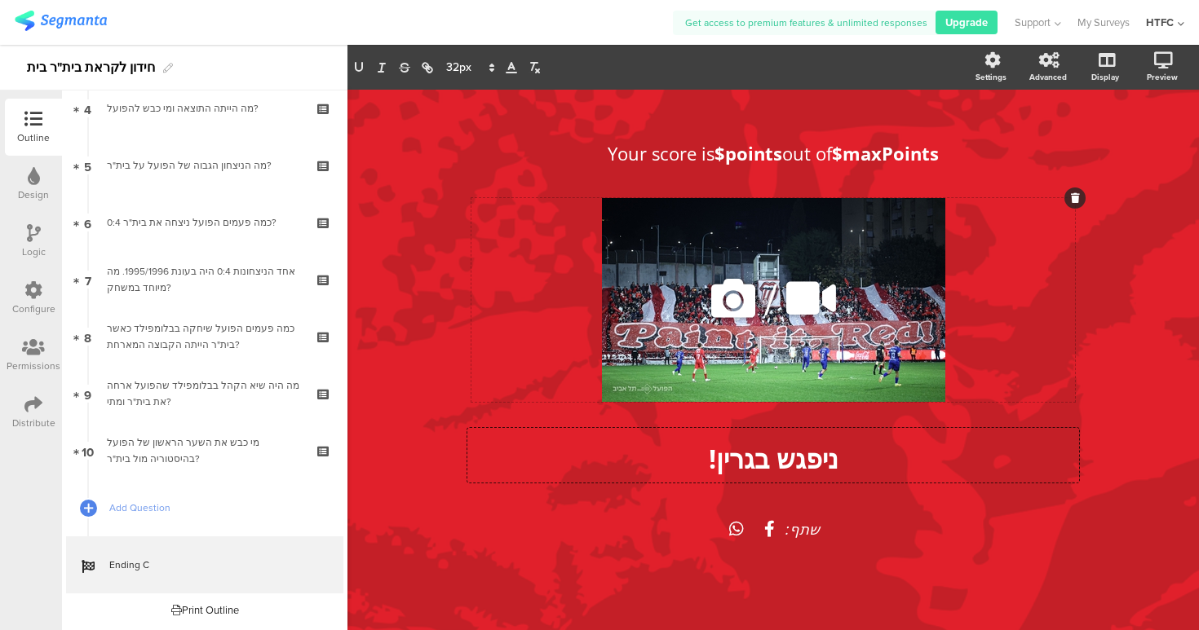
click at [718, 360] on div "/" at bounding box center [773, 300] width 604 height 204
click at [720, 360] on div "/" at bounding box center [773, 300] width 604 height 204
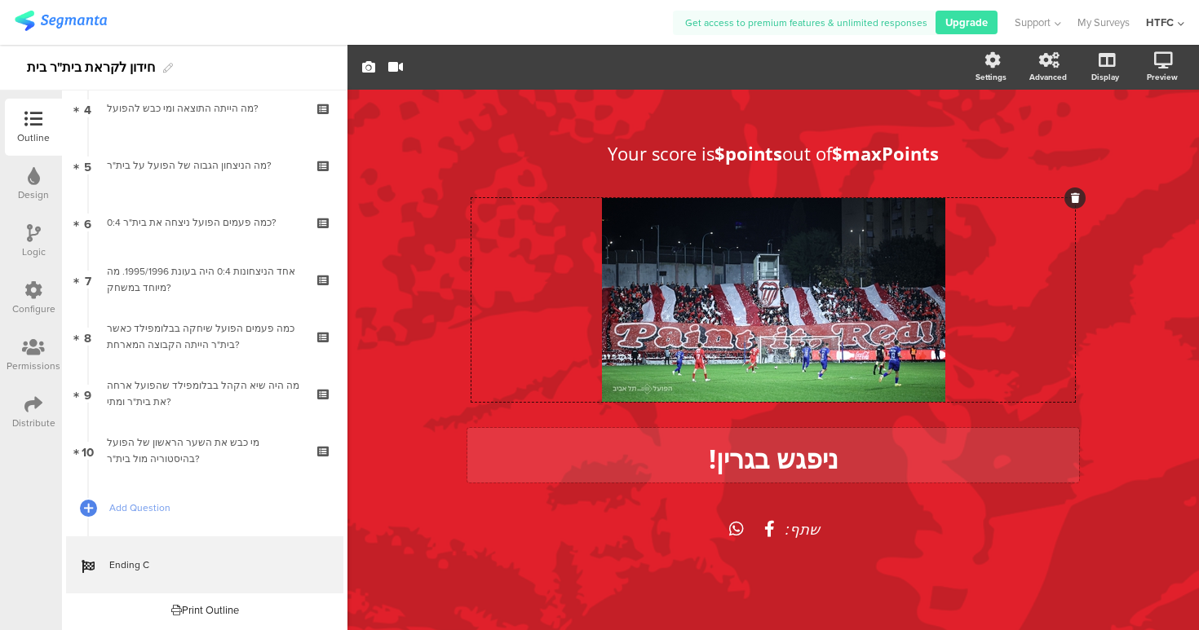
click at [722, 449] on div "ניפגש בגרין! ניפגש בגרין!" at bounding box center [773, 455] width 612 height 55
click at [723, 450] on span "ניפגש בגרין!" at bounding box center [774, 458] width 130 height 35
click at [731, 460] on span "ניפגש בגרין!" at bounding box center [774, 458] width 130 height 35
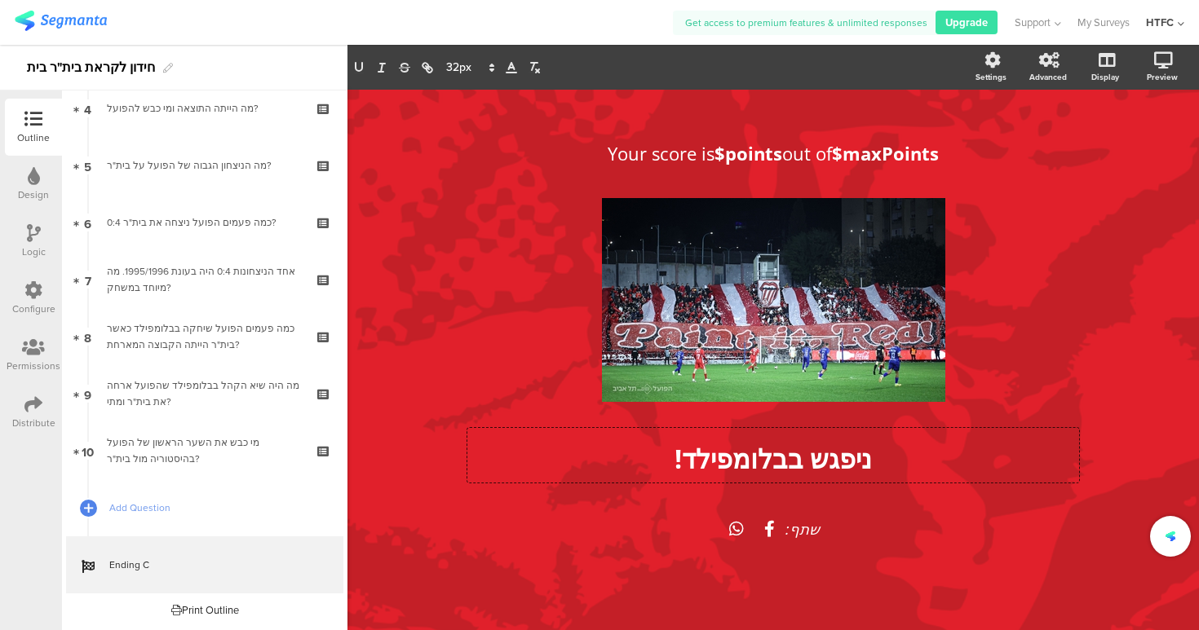
click at [652, 567] on div "שתף:" at bounding box center [773, 529] width 604 height 101
click at [705, 329] on button at bounding box center [732, 300] width 55 height 64
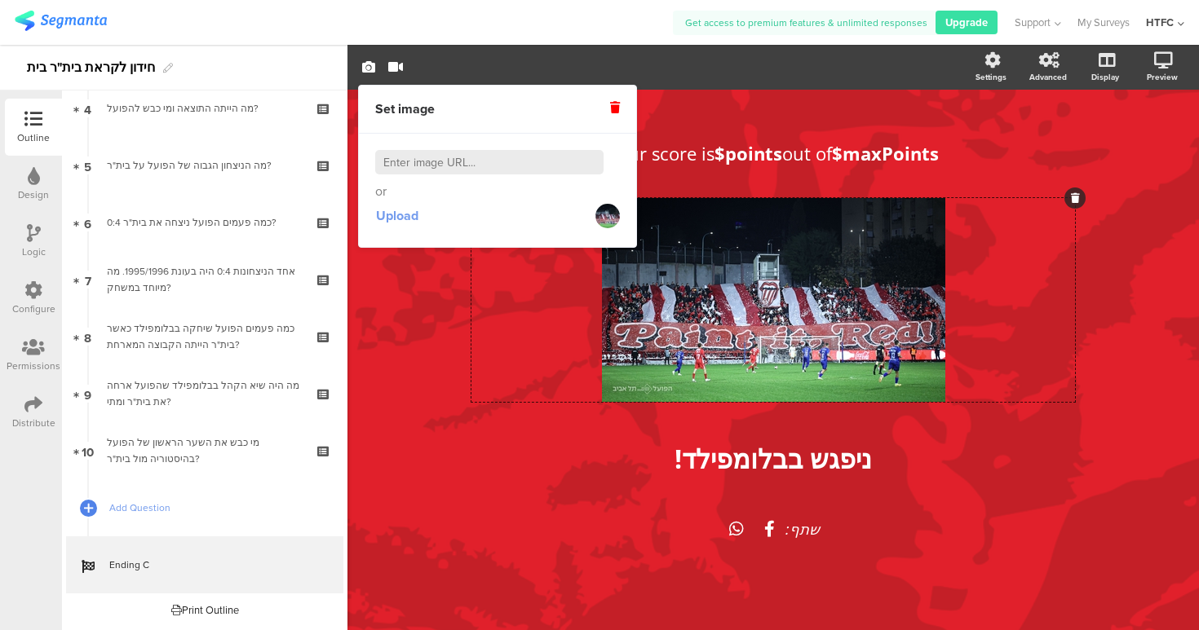
click at [399, 212] on span "Upload" at bounding box center [397, 215] width 42 height 19
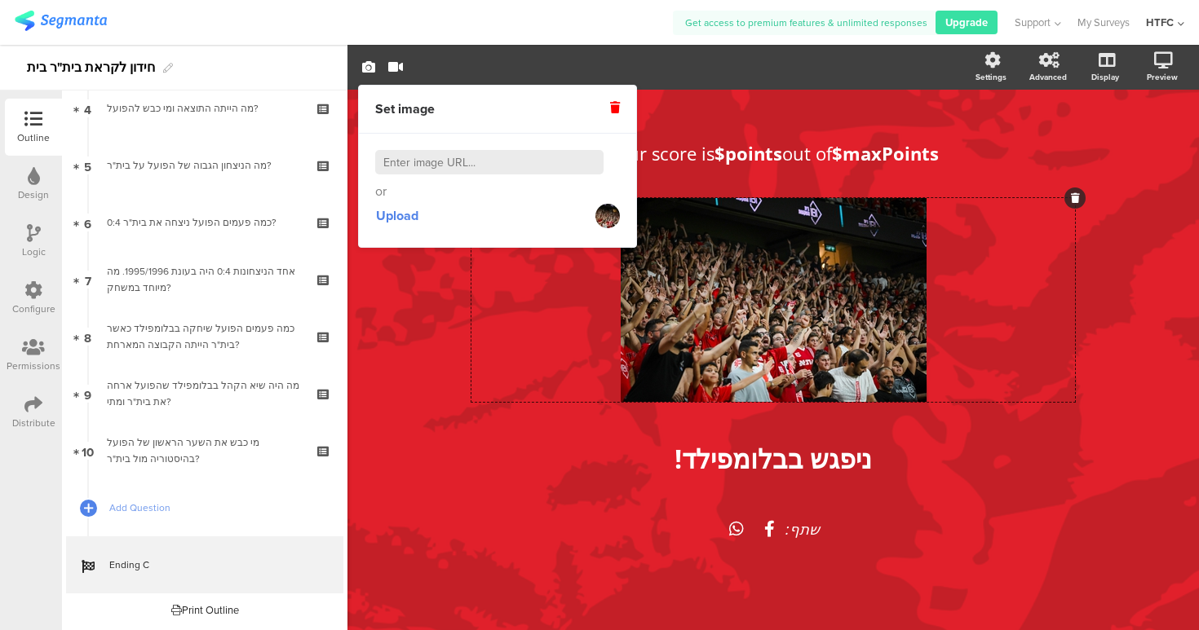
click at [546, 489] on div "שתף:" at bounding box center [773, 529] width 604 height 101
